Goal: Information Seeking & Learning: Learn about a topic

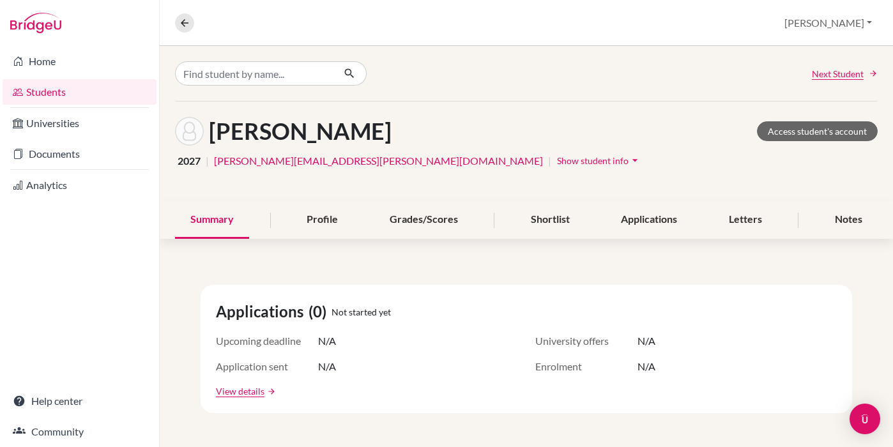
click at [63, 100] on link "Students" at bounding box center [80, 92] width 154 height 26
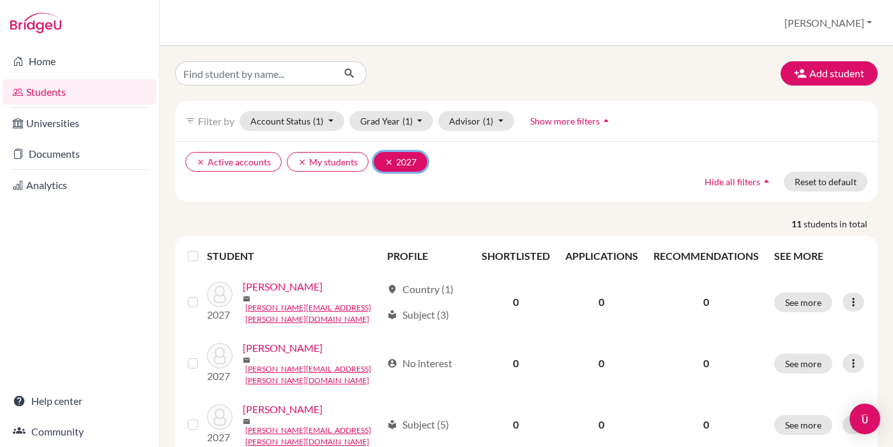
click at [386, 161] on icon "clear" at bounding box center [389, 162] width 9 height 9
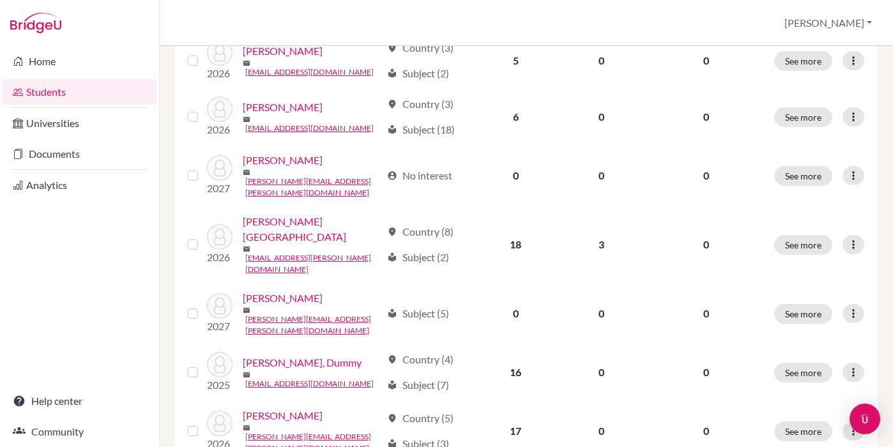
scroll to position [571, 0]
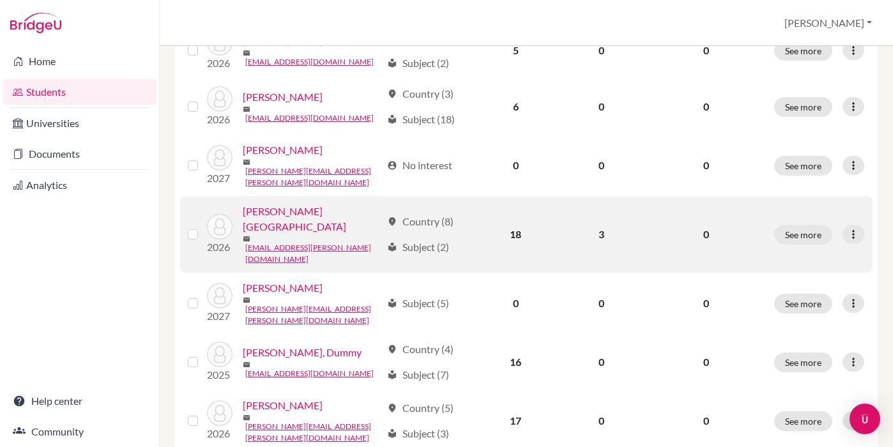
click at [296, 204] on link "[PERSON_NAME][GEOGRAPHIC_DATA]" at bounding box center [312, 219] width 139 height 31
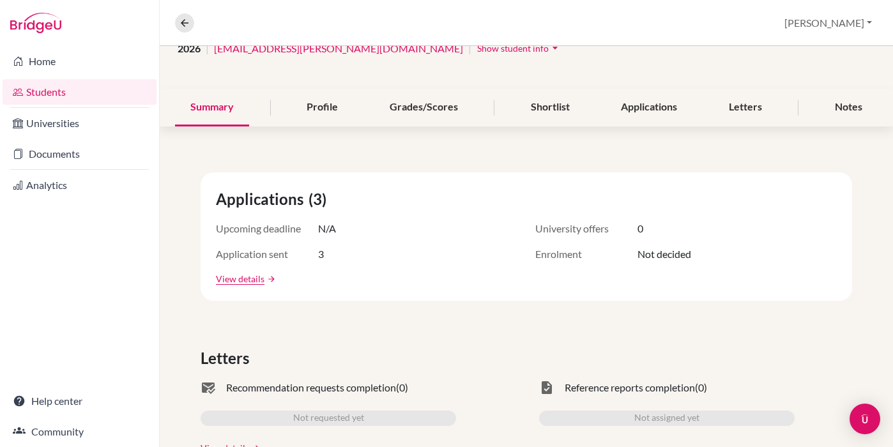
scroll to position [169, 0]
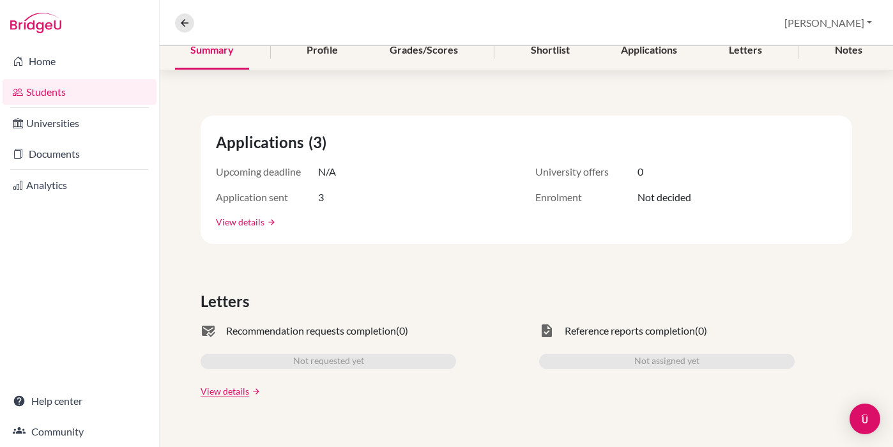
click at [223, 221] on link "View details" at bounding box center [240, 221] width 49 height 13
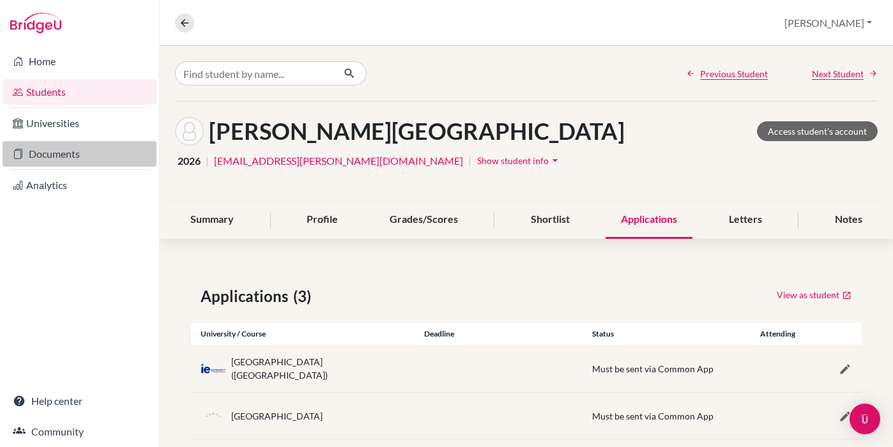
click at [69, 157] on link "Documents" at bounding box center [80, 154] width 154 height 26
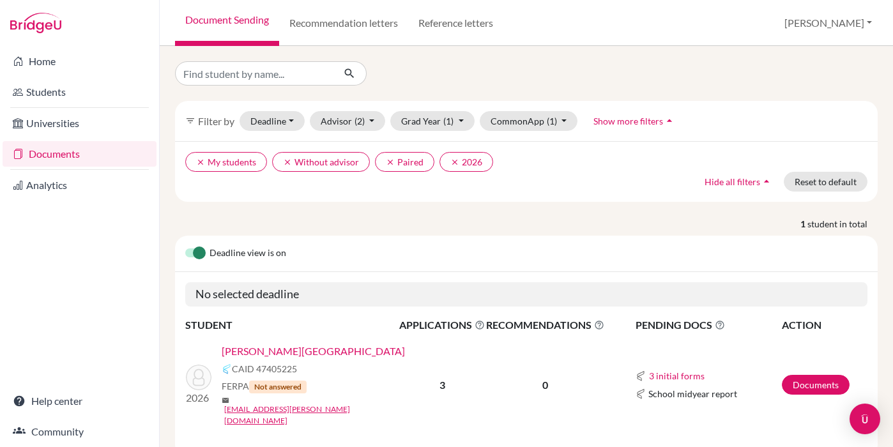
scroll to position [21, 0]
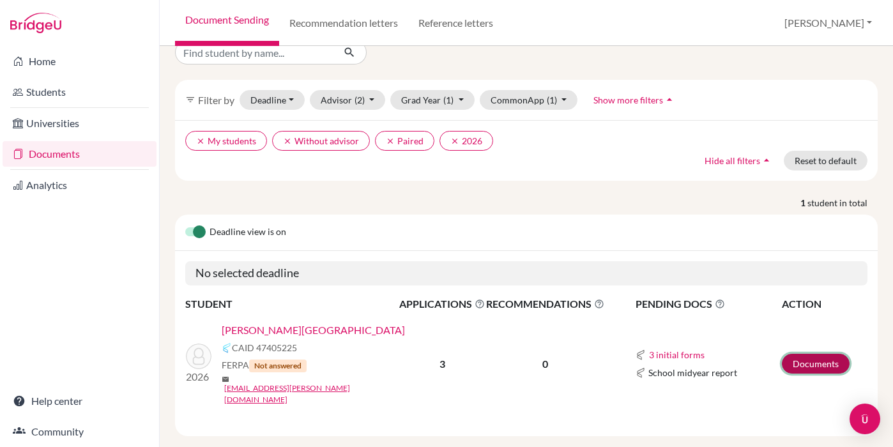
click at [806, 357] on link "Documents" at bounding box center [816, 364] width 68 height 20
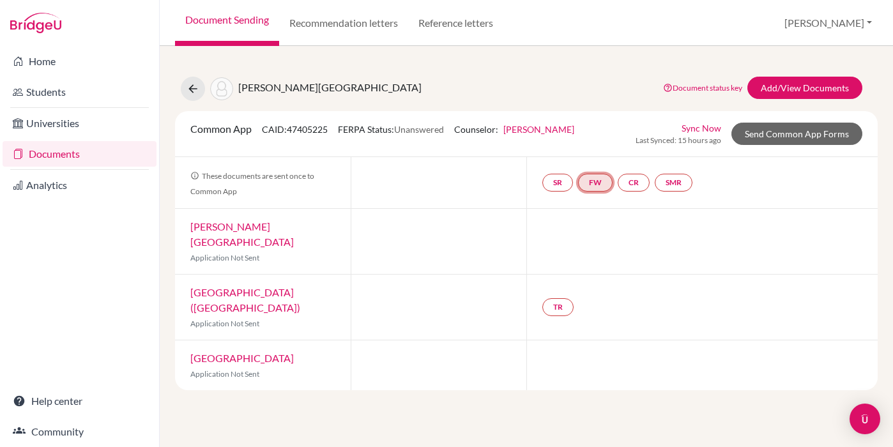
click at [598, 181] on link "FW" at bounding box center [595, 183] width 34 height 18
click at [598, 144] on link "Fee waiver" at bounding box center [596, 144] width 43 height 11
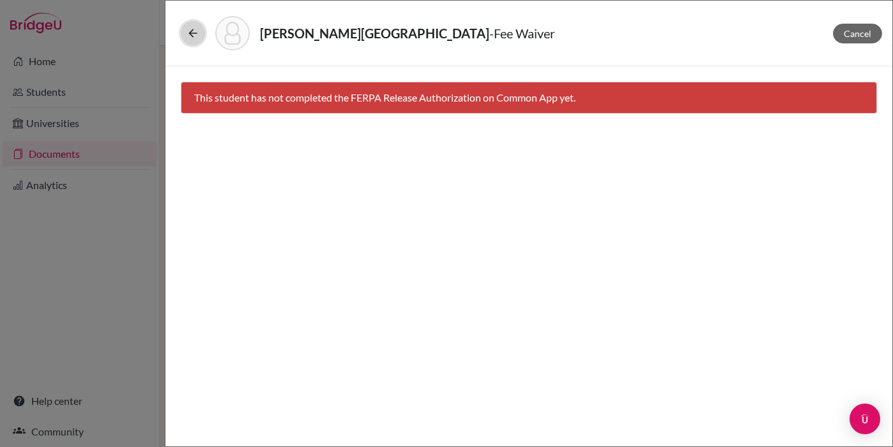
click at [188, 27] on icon at bounding box center [193, 33] width 13 height 13
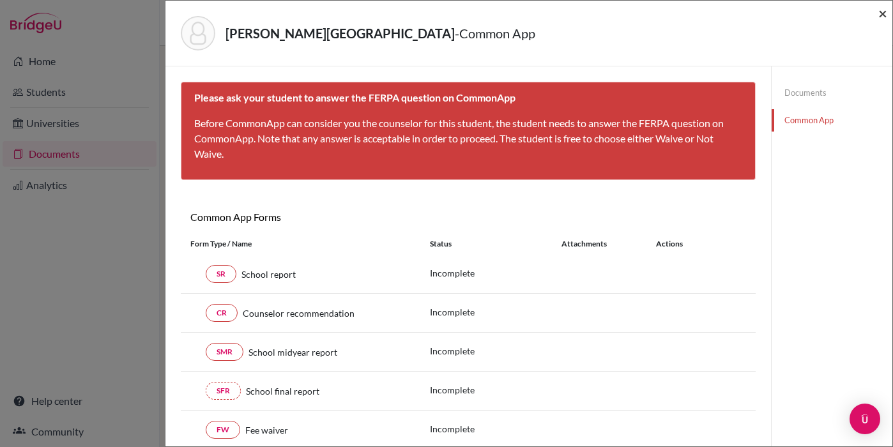
click at [881, 13] on span "×" at bounding box center [882, 13] width 9 height 19
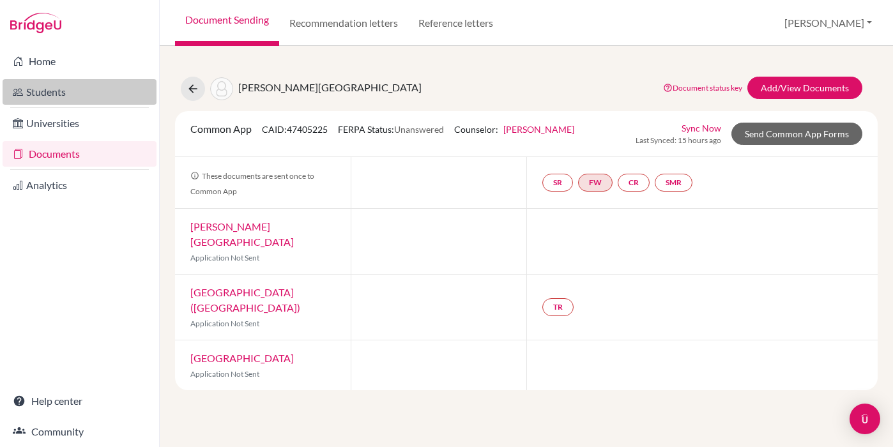
click at [17, 95] on icon at bounding box center [18, 91] width 10 height 15
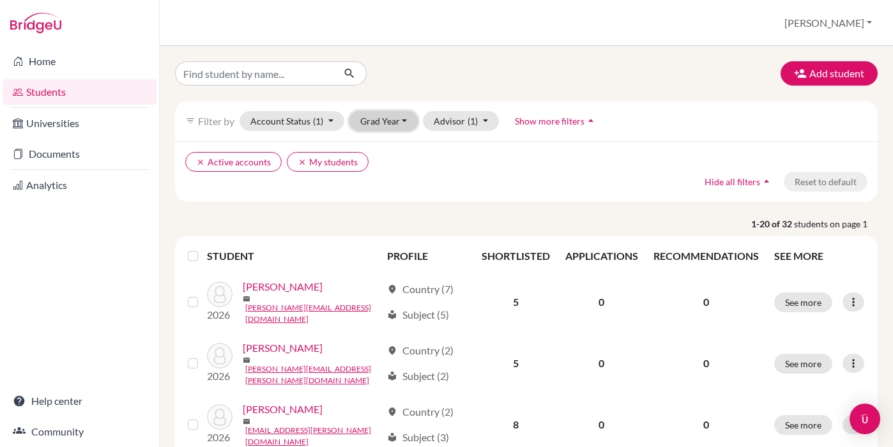
click at [371, 117] on button "Grad Year" at bounding box center [383, 121] width 69 height 20
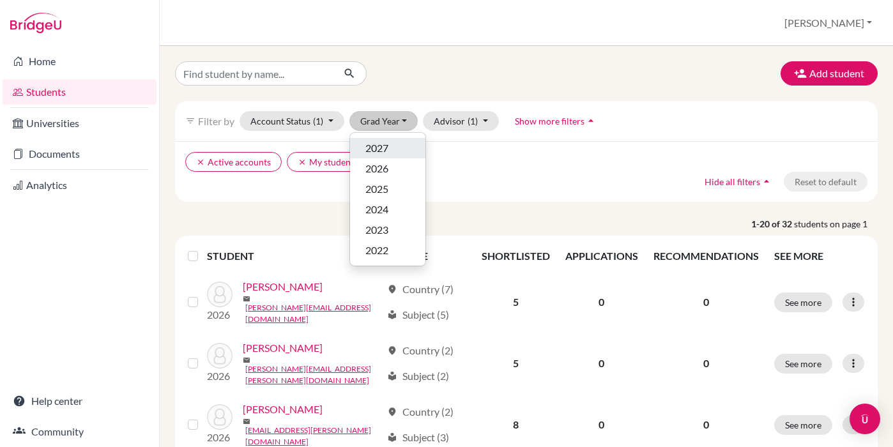
click at [379, 155] on span "2027" at bounding box center [376, 148] width 23 height 15
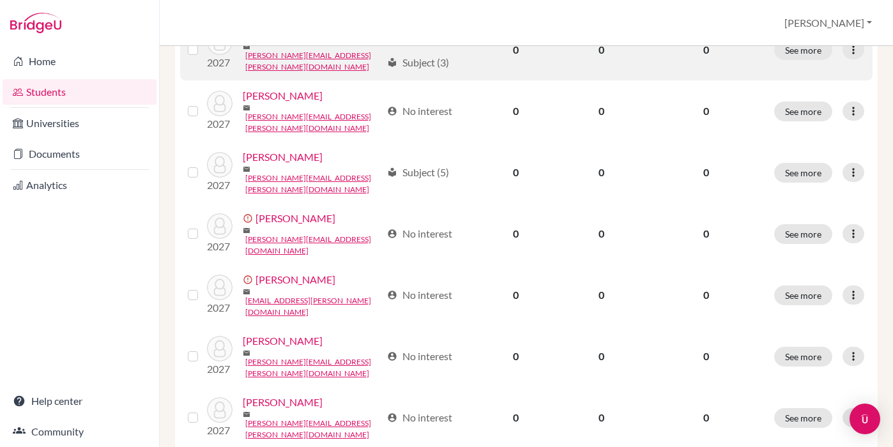
scroll to position [255, 0]
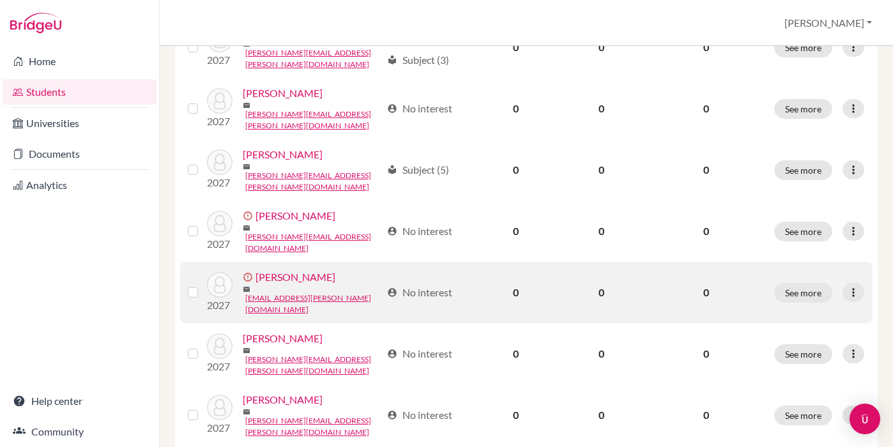
click at [314, 270] on link "[PERSON_NAME]" at bounding box center [296, 277] width 80 height 15
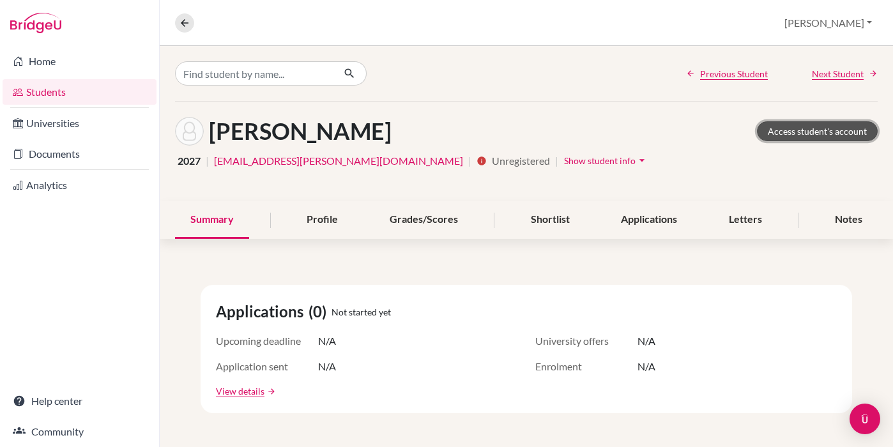
click at [793, 126] on link "Access student's account" at bounding box center [817, 131] width 121 height 20
